Goal: Navigation & Orientation: Find specific page/section

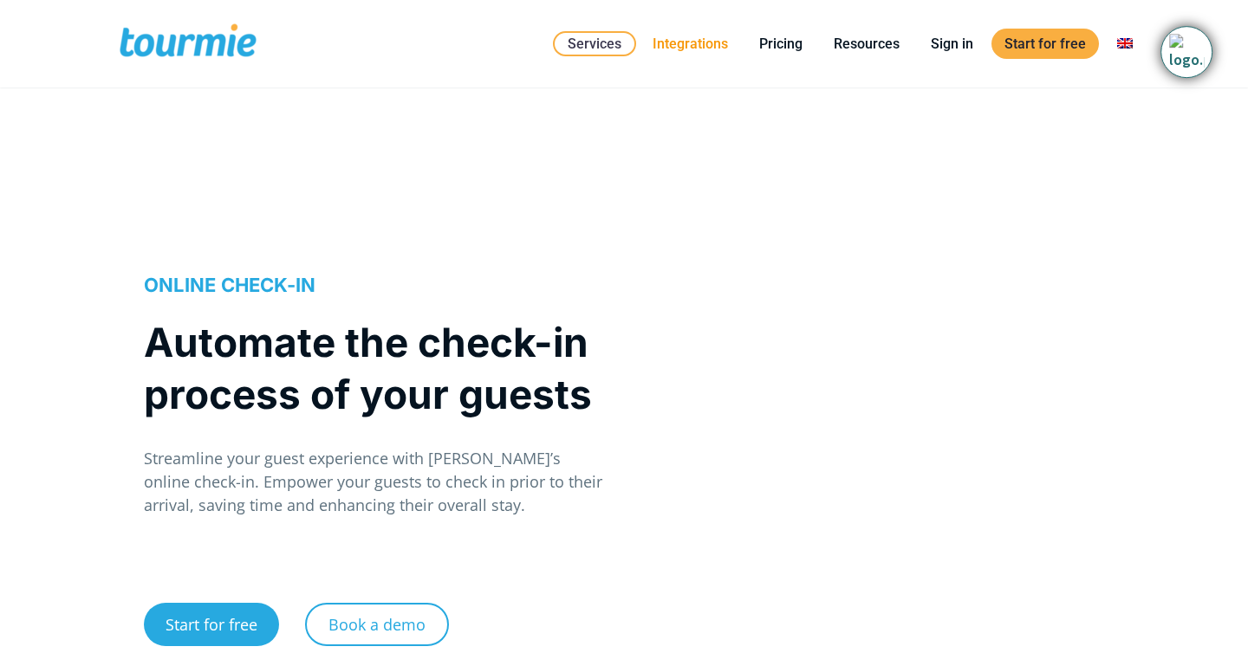
click at [689, 49] on link "Integrations" at bounding box center [689, 44] width 101 height 22
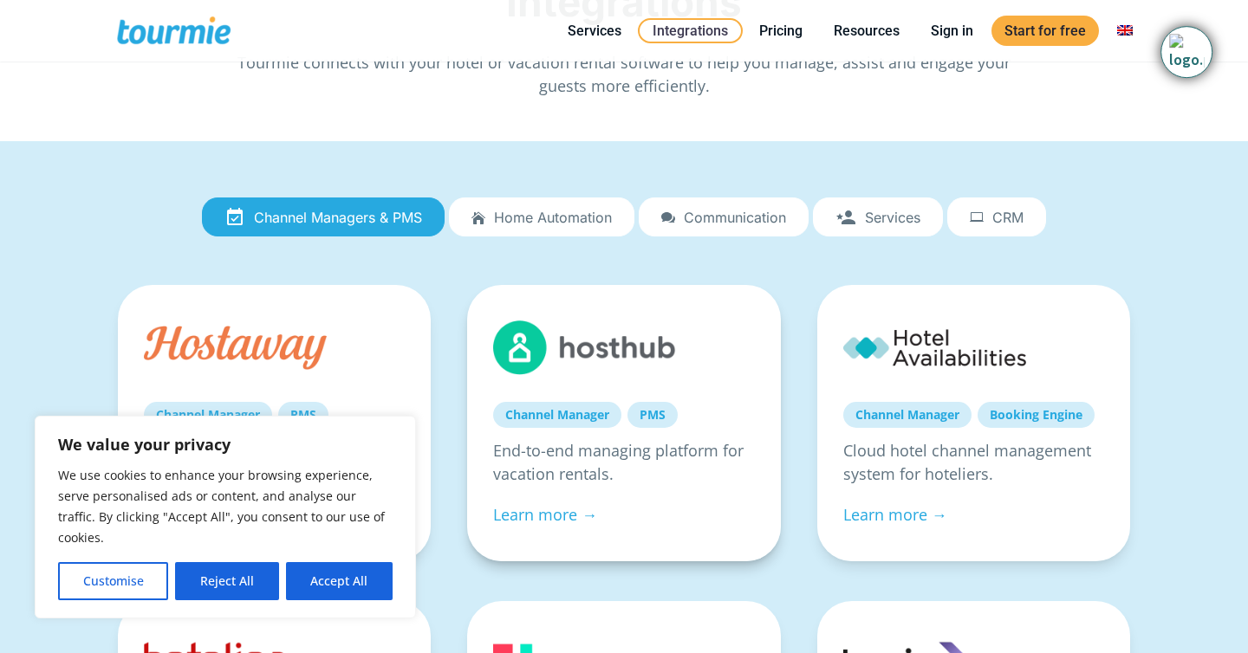
scroll to position [153, 0]
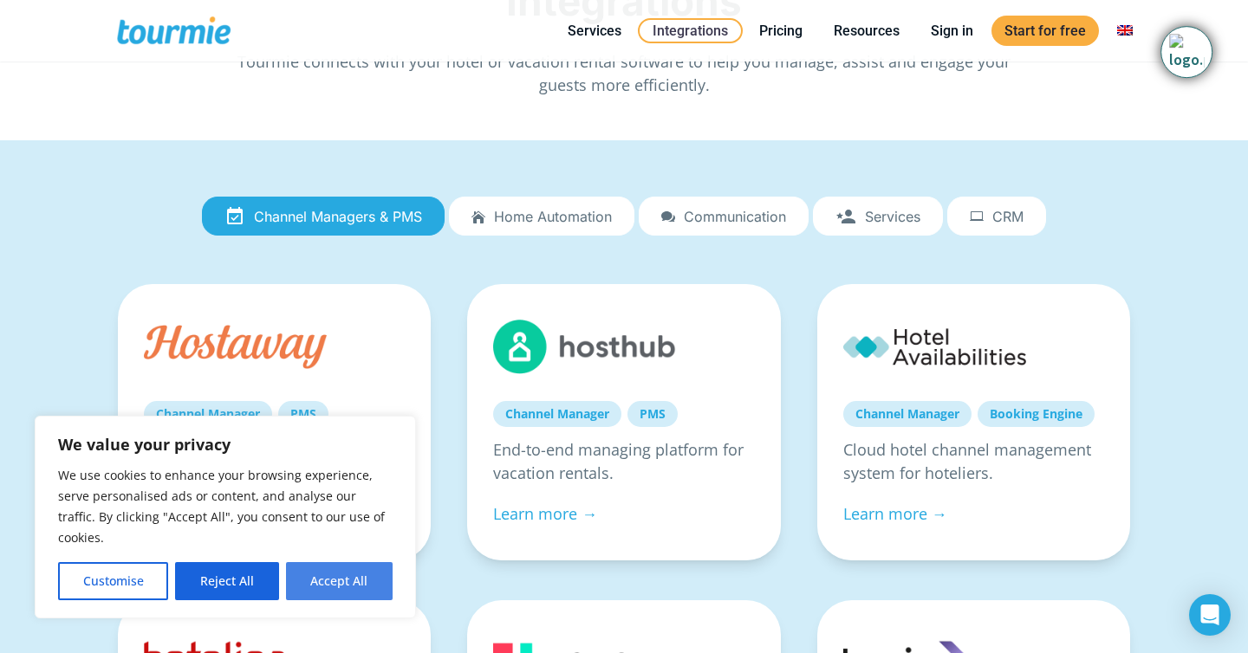
click at [342, 588] on button "Accept All" at bounding box center [339, 581] width 107 height 38
checkbox input "true"
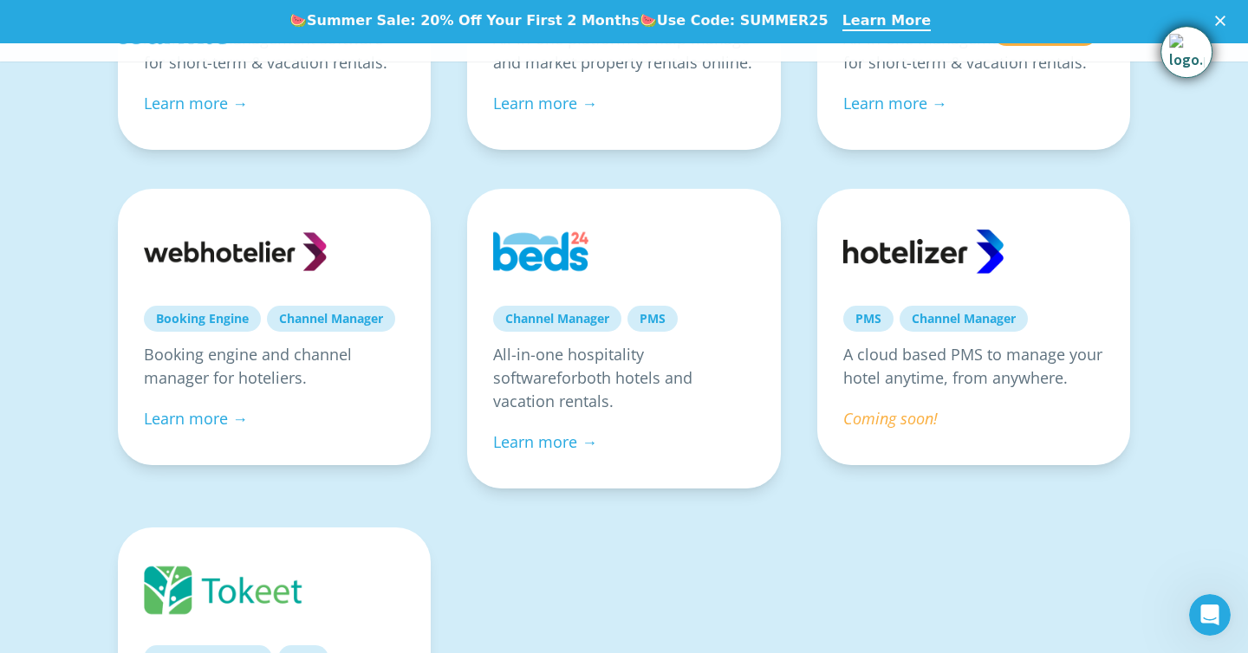
scroll to position [1237, 0]
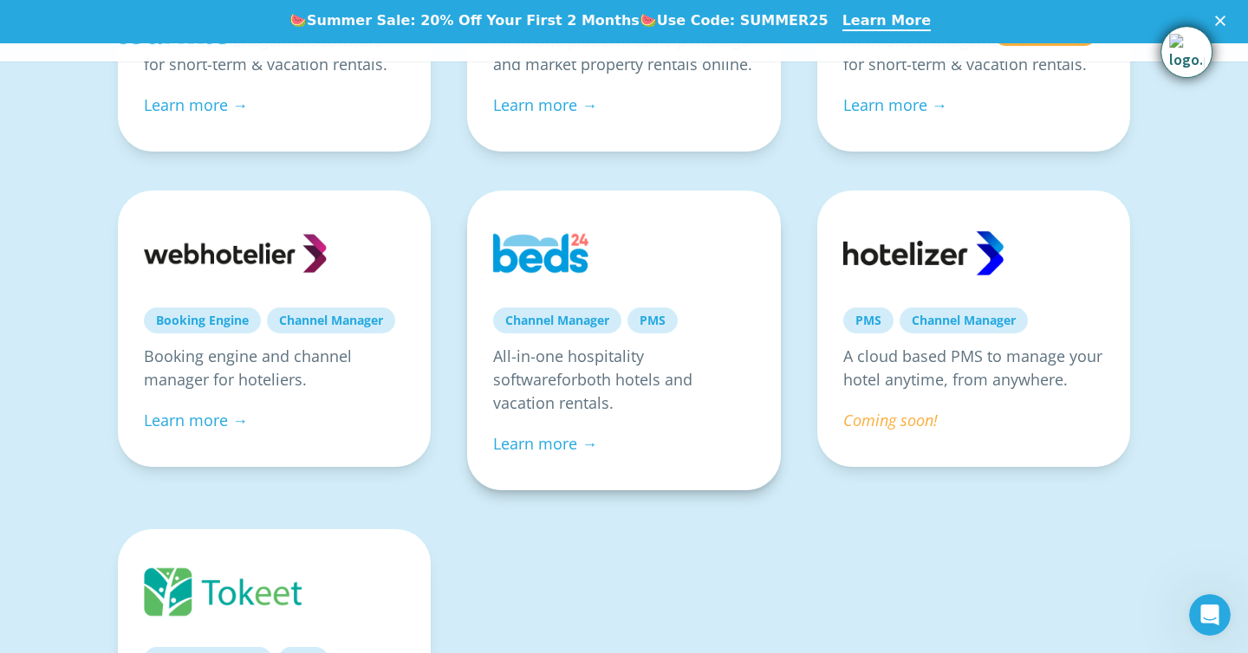
click at [538, 245] on link at bounding box center [584, 253] width 183 height 73
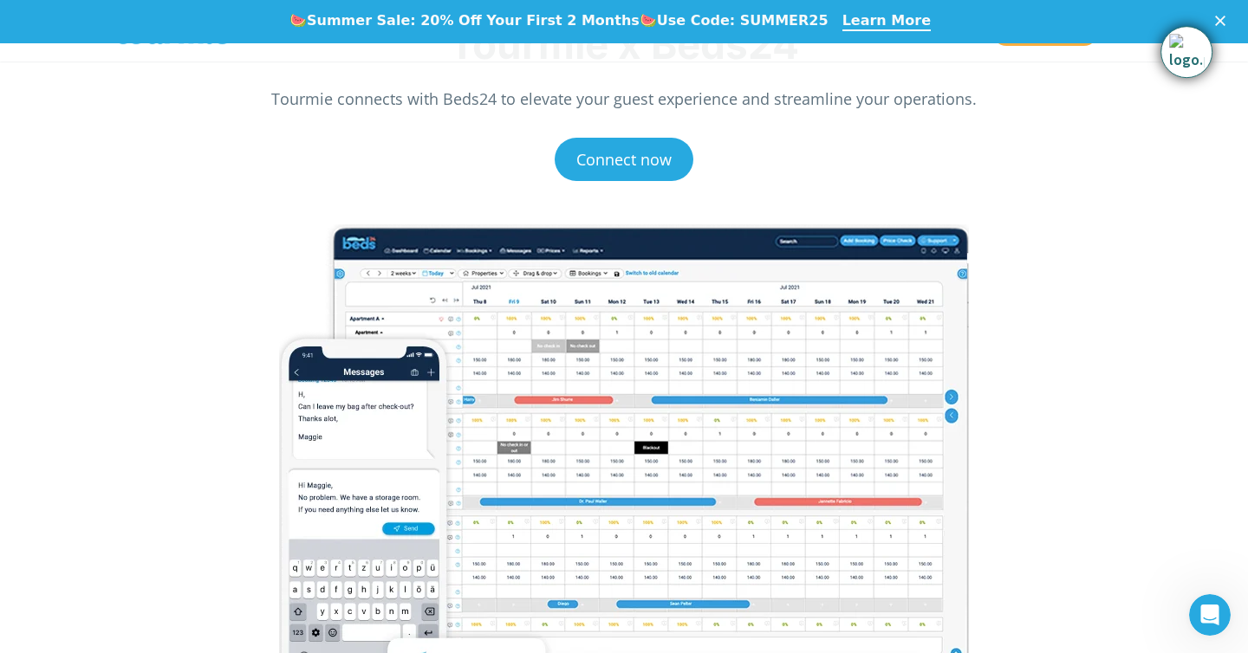
scroll to position [124, 0]
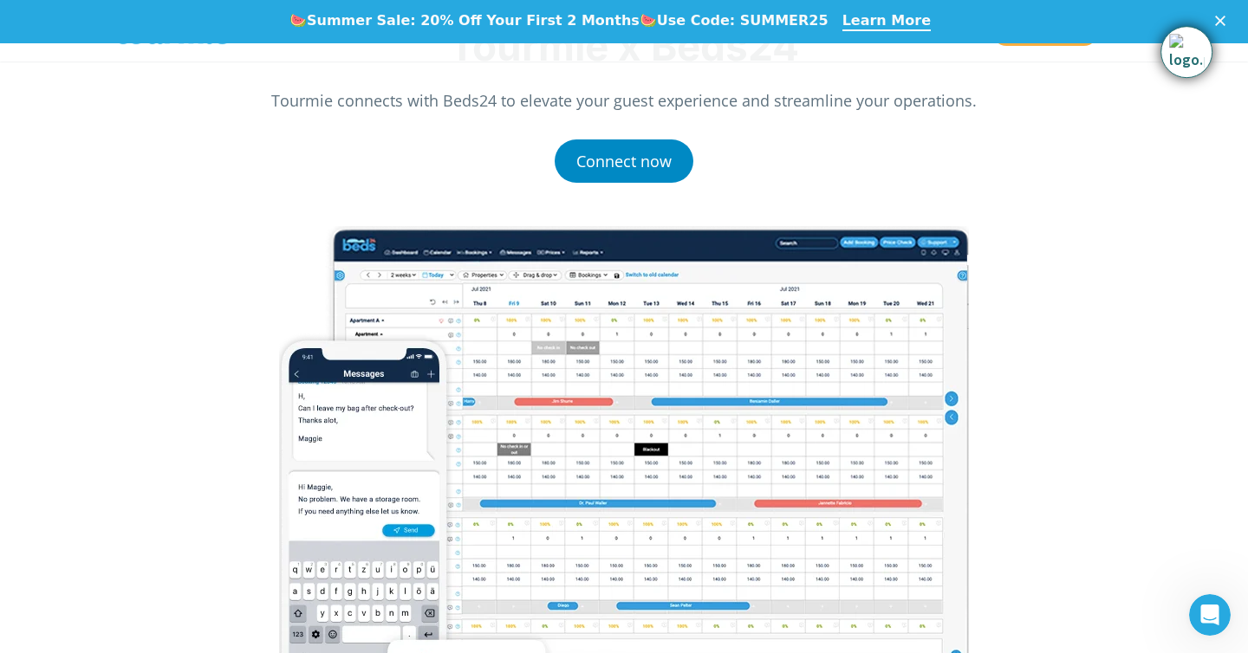
click at [600, 161] on link "Connect now" at bounding box center [623, 160] width 139 height 43
